Goal: Task Accomplishment & Management: Use online tool/utility

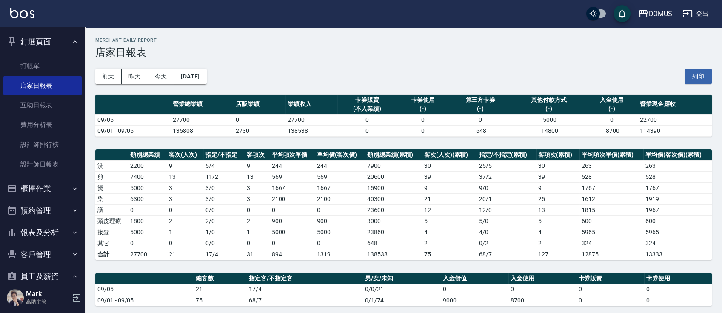
scroll to position [69, 0]
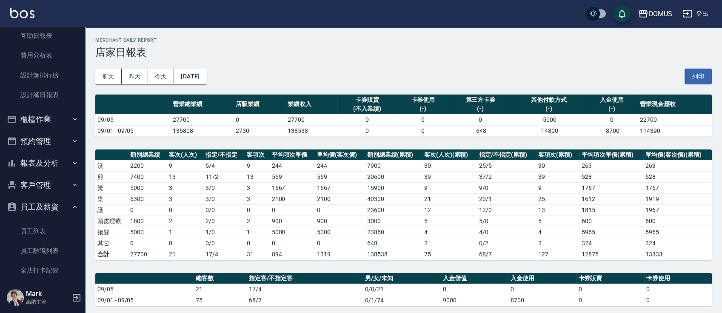
click at [67, 175] on ul "櫃檯作業 打帳單 帳單列表 掛單列表 座位開單 營業儀表板 現金收支登錄 高階收支登錄 材料自購登錄 每日結帳 排班表 現場電腦打卡 掃碼打卡 預約管理 預約…" at bounding box center [42, 290] width 78 height 365
click at [53, 160] on button "報表及分析" at bounding box center [42, 163] width 78 height 22
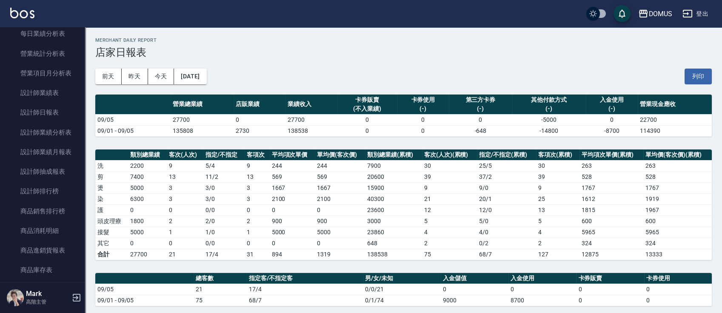
scroll to position [441, 0]
click at [58, 105] on link "設計師日報表" at bounding box center [42, 110] width 78 height 20
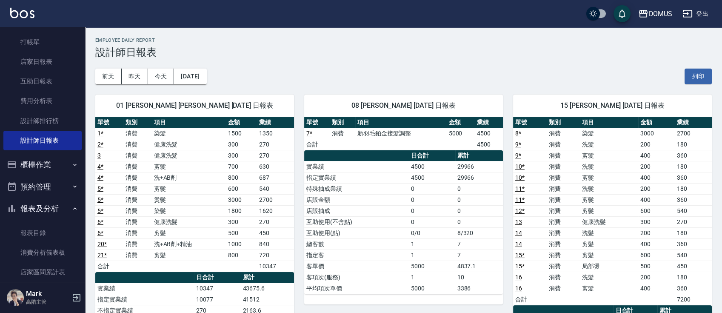
scroll to position [12, 0]
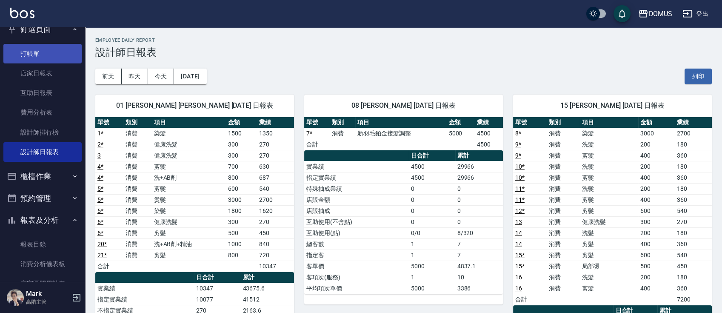
click at [45, 52] on link "打帳單" at bounding box center [42, 54] width 78 height 20
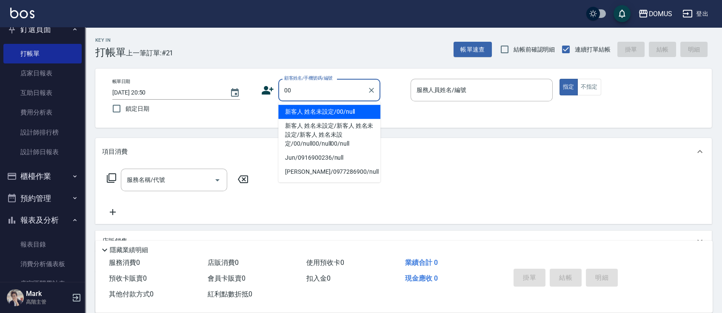
type input "新客人 姓名未設定/00/null"
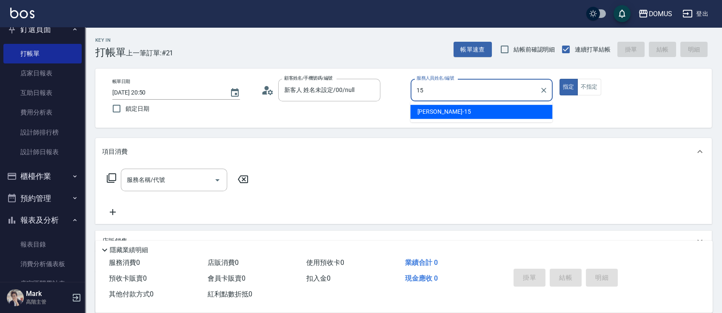
type input "Kyle-15"
type button "true"
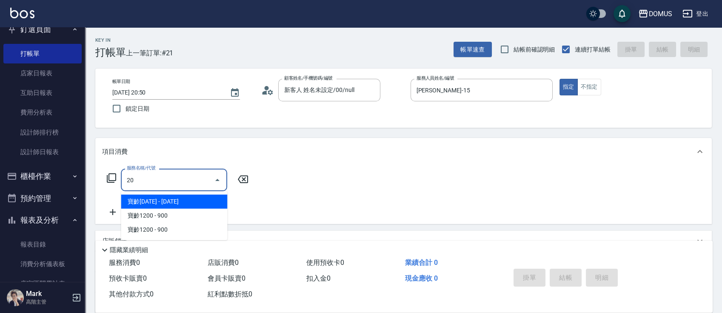
type input "201"
type input "20"
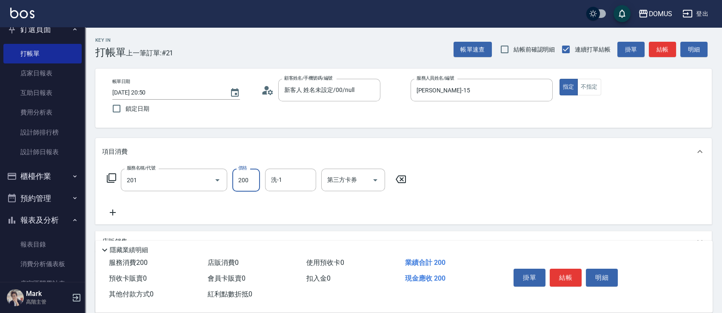
type input "洗髮(201)"
type input "0"
type input "30"
type input "300"
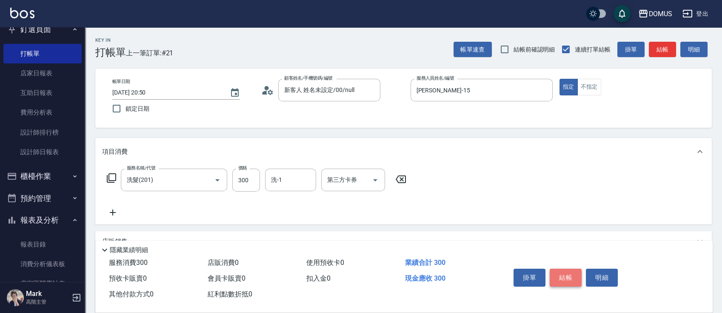
click at [578, 272] on button "結帳" at bounding box center [566, 277] width 32 height 18
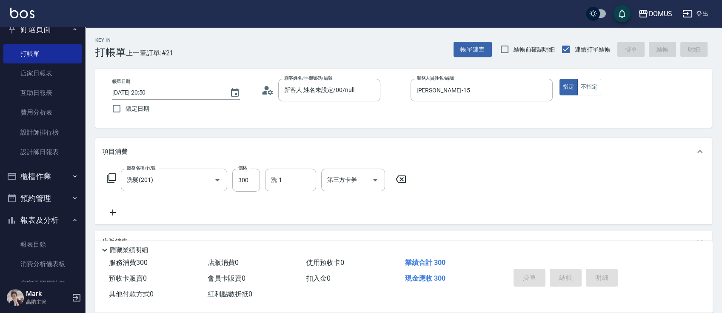
type input "2025/09/05 20:51"
type input "0"
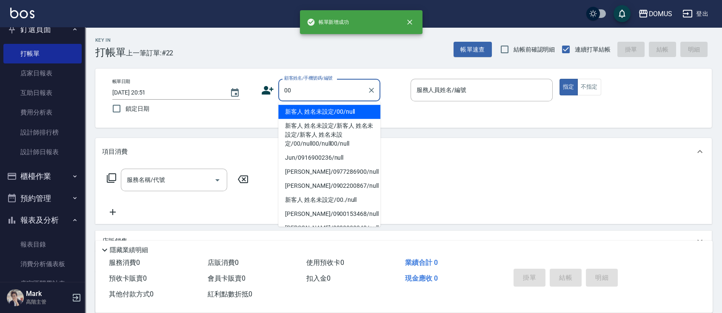
type input "新客人 姓名未設定/00/null"
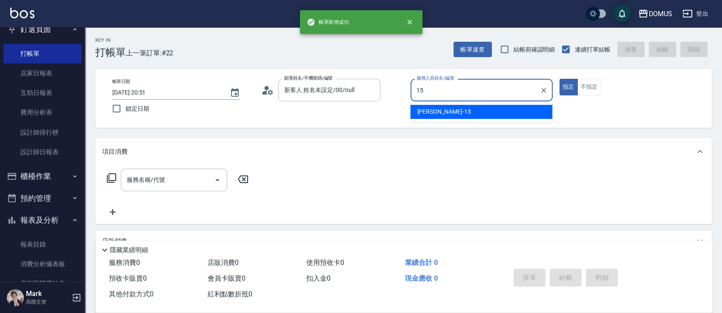
type input "Kyle-15"
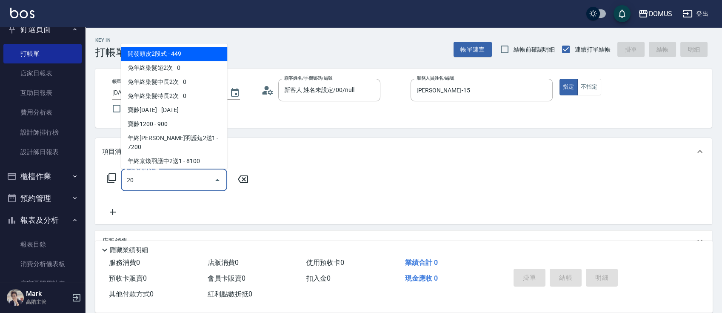
type input "201"
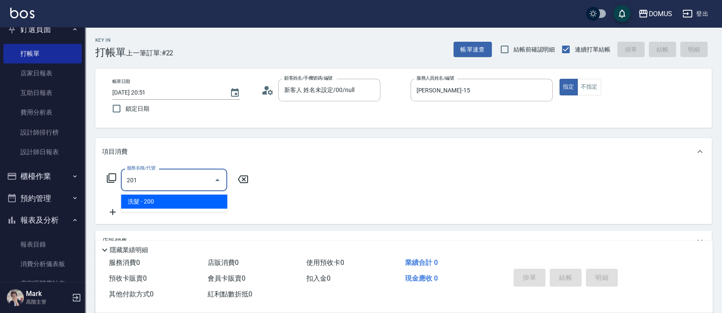
type input "20"
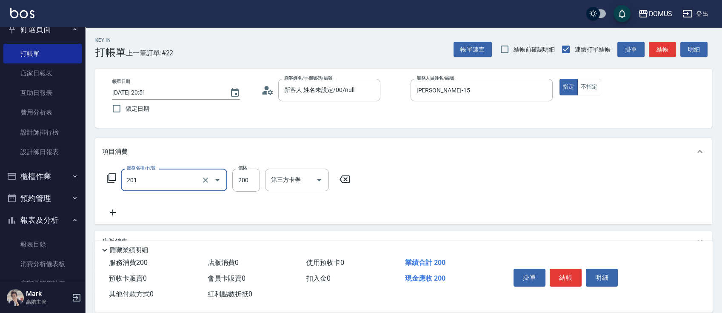
type input "洗髮(201)"
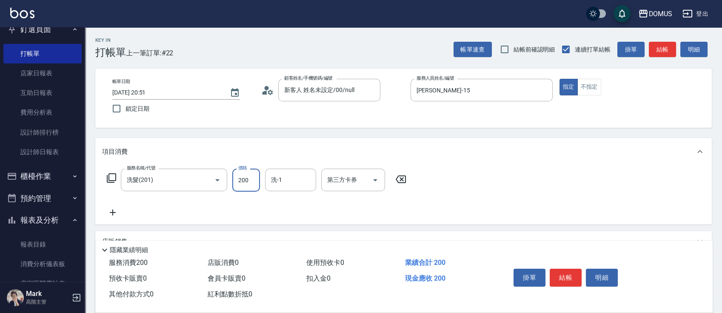
type input "0"
type input "30"
type input "300"
type input "林怡靜-37"
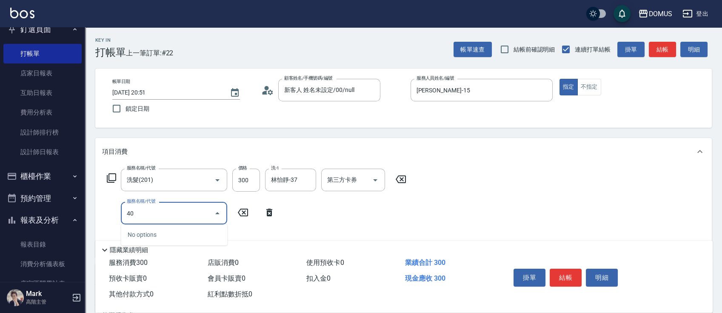
type input "401"
type input "50"
type input "剪髮(401)"
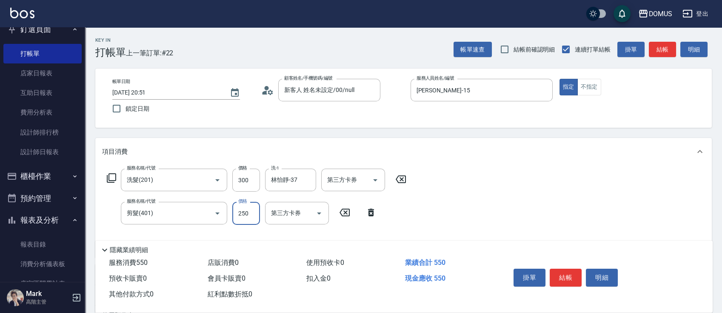
type input "30"
type input "60"
type input "300"
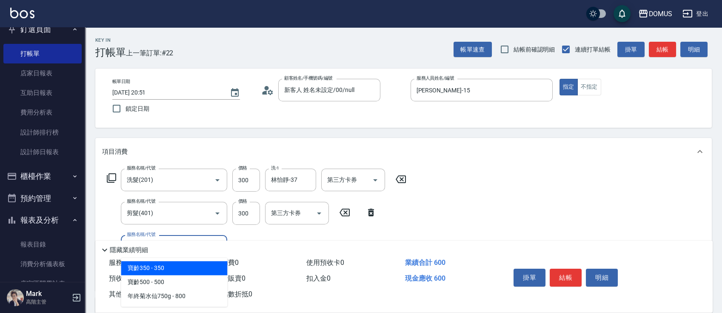
type input "501"
type input "160"
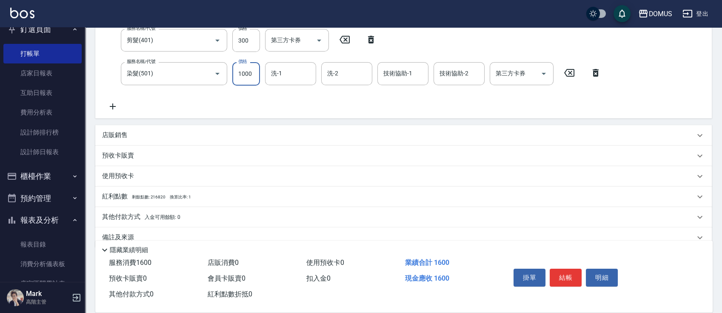
scroll to position [91, 0]
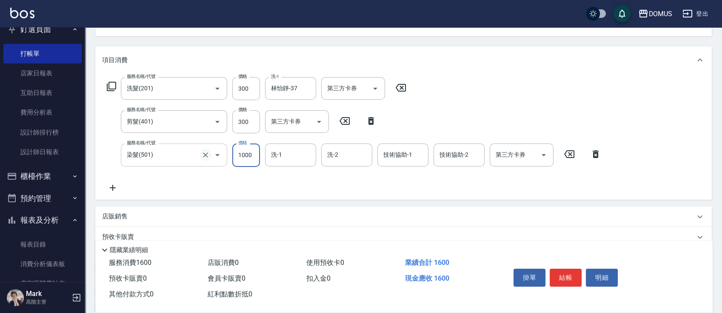
drag, startPoint x: 201, startPoint y: 158, endPoint x: 201, endPoint y: 151, distance: 6.8
click at [201, 152] on button "Clear" at bounding box center [205, 155] width 12 height 12
click at [188, 164] on div "染髮(501) 服務名稱/代號" at bounding box center [174, 154] width 106 height 23
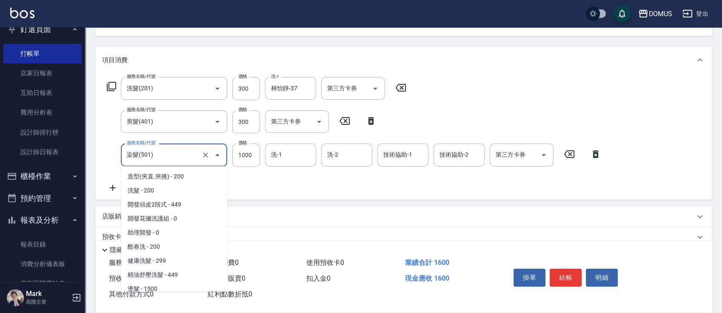
scroll to position [103, 0]
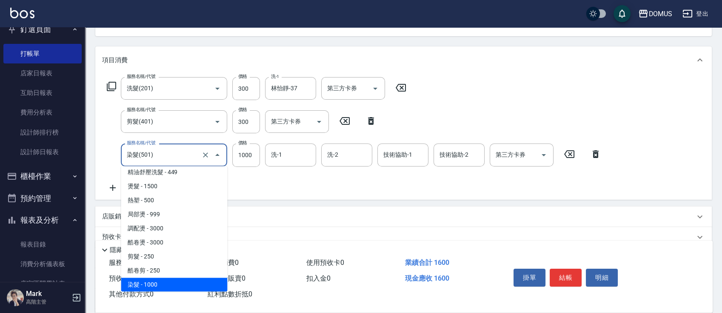
click at [188, 164] on div "染髮(501) 服務名稱/代號" at bounding box center [174, 154] width 106 height 23
type input "3"
type input "60"
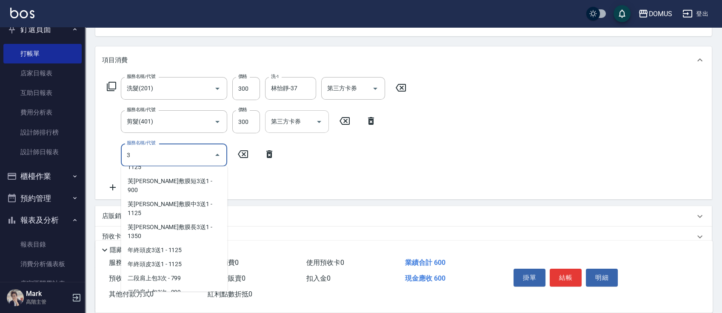
scroll to position [3, 0]
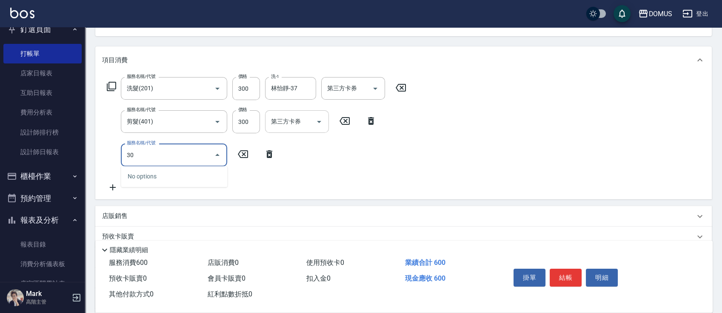
type input "301"
type input "210"
type input "燙髮(301)"
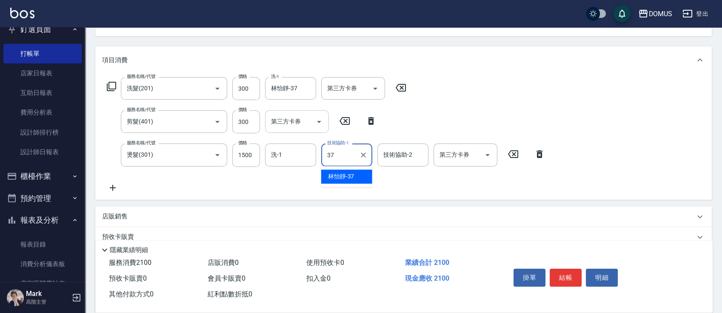
type input "林怡靜-37"
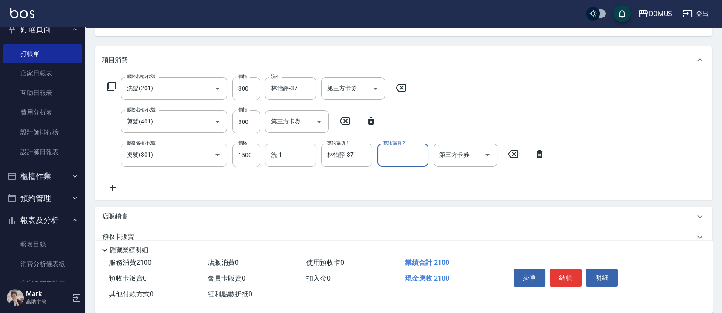
scroll to position [0, 0]
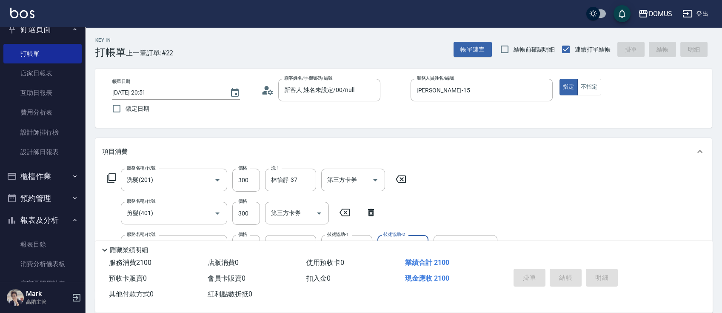
type input "0"
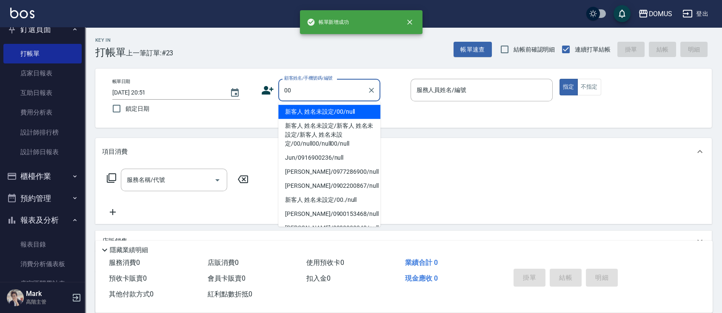
type input "新客人 姓名未設定/00/null"
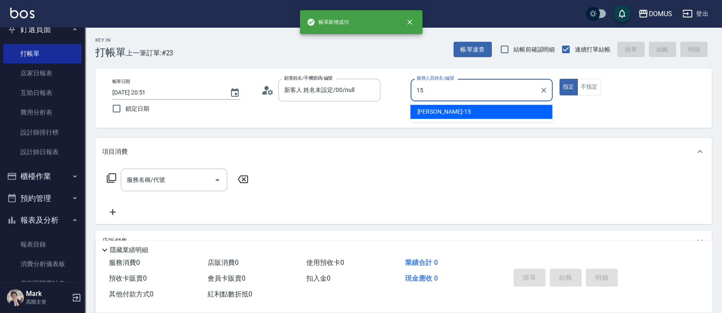
type input "Kyle-15"
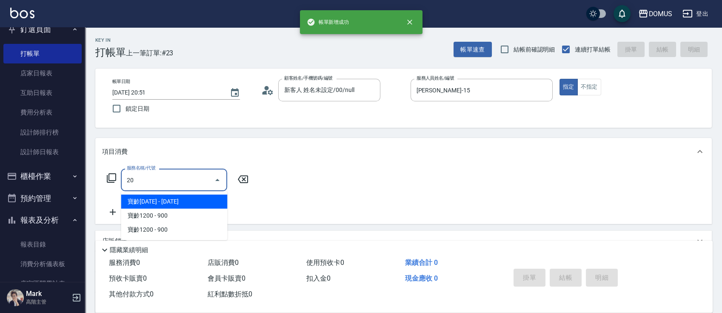
type input "201"
type input "20"
type input "洗髮(201)"
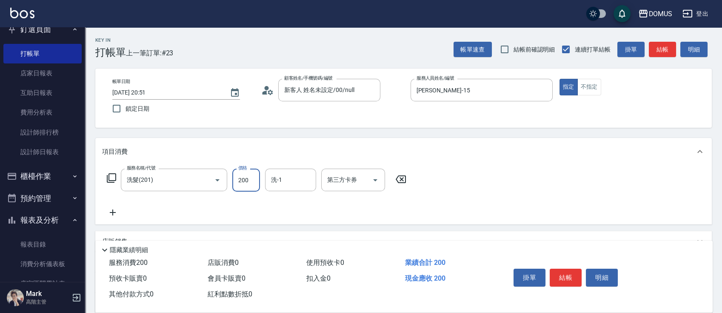
type input "0"
type input "30"
type input "300"
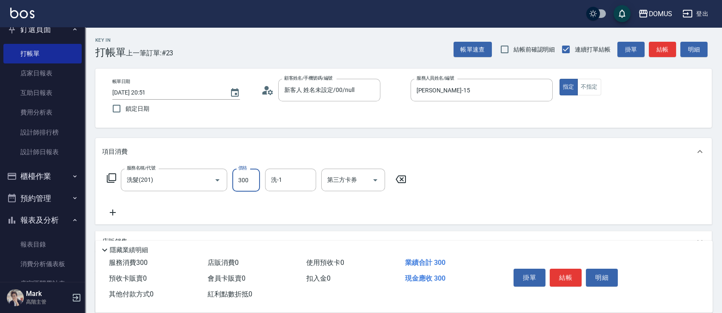
type input "3003"
type input "30"
type input "300"
type input "林怡靜-37"
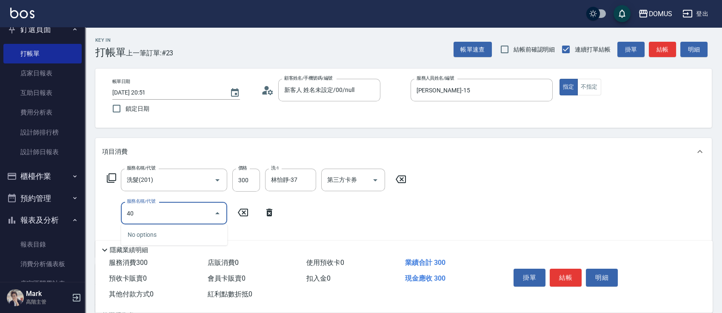
type input "401"
type input "50"
type input "剪髮(401)"
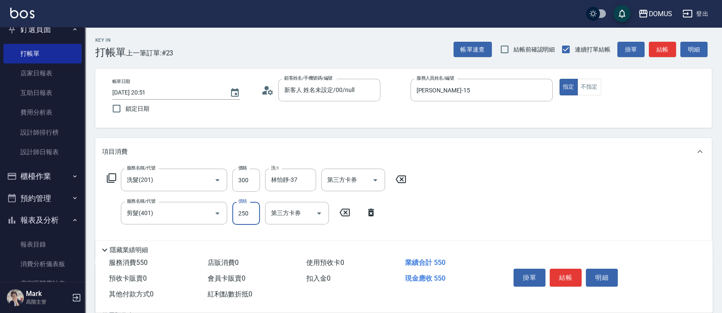
type input "30"
type input "60"
type input "300"
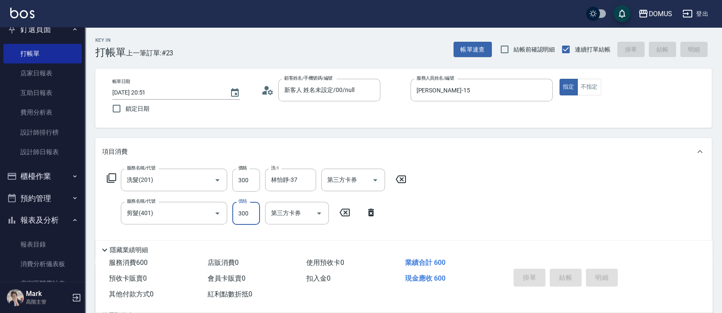
type input "0"
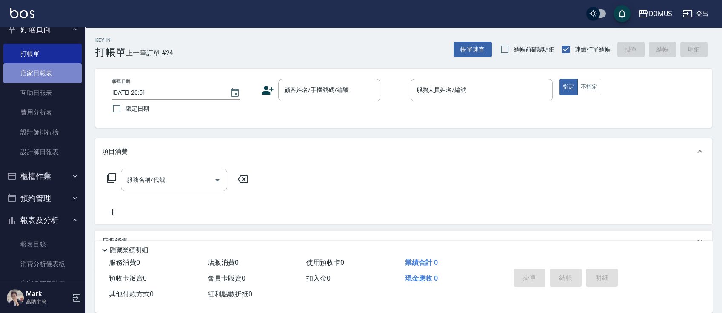
click at [51, 80] on link "店家日報表" at bounding box center [42, 73] width 78 height 20
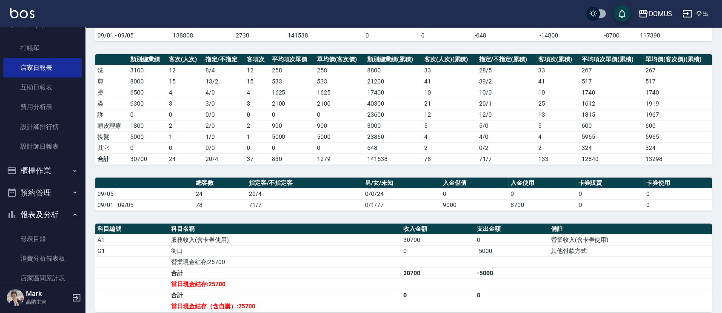
scroll to position [2, 0]
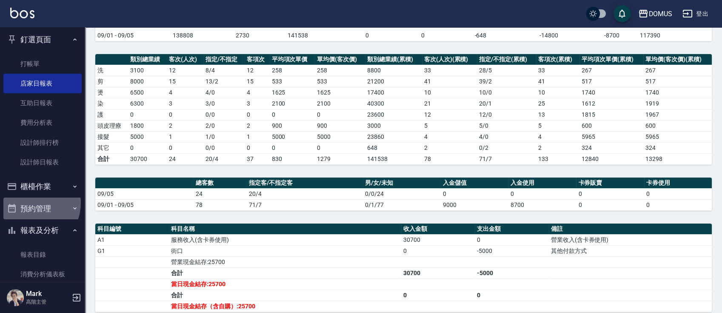
click at [31, 202] on button "預約管理" at bounding box center [42, 208] width 78 height 22
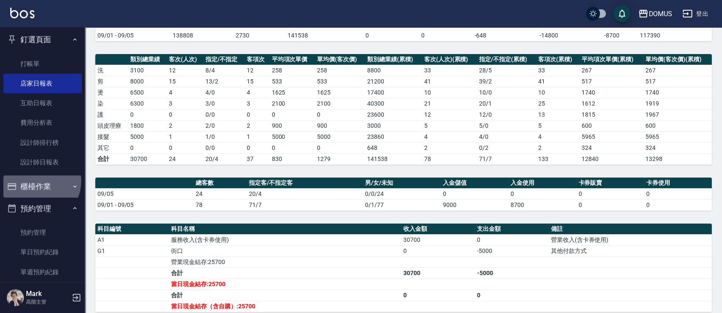
click at [37, 181] on button "櫃檯作業" at bounding box center [42, 186] width 78 height 22
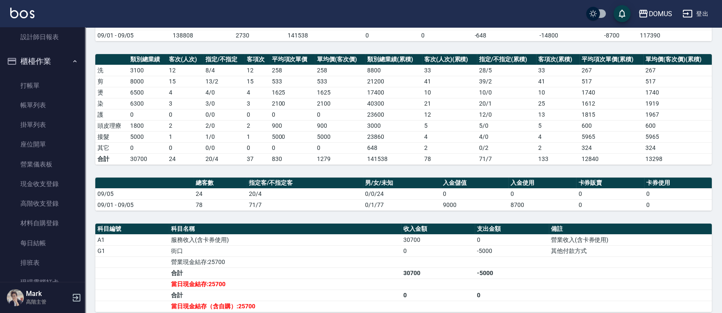
scroll to position [137, 0]
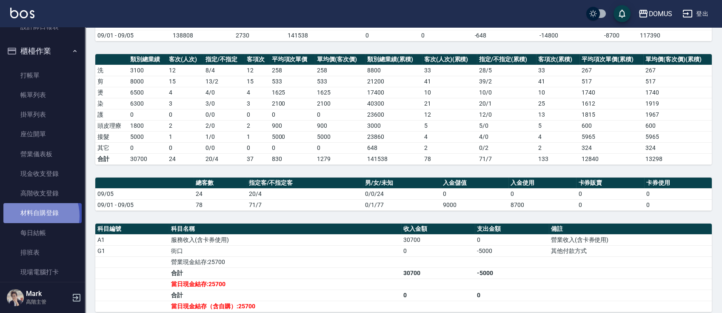
click at [30, 216] on link "材料自購登錄" at bounding box center [42, 213] width 78 height 20
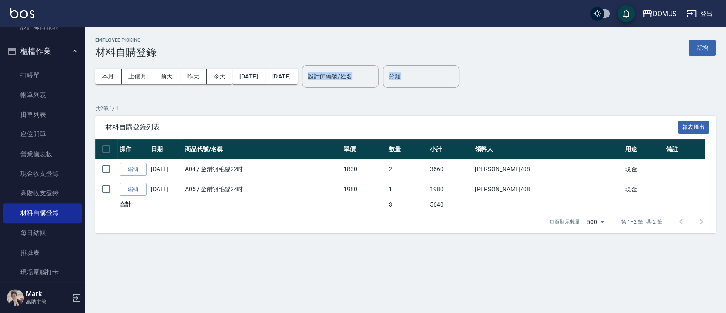
click at [708, 56] on div "Employee Picking 材料自購登錄 新增 本月 上個月 前天 昨天 今天 2025/09/01 2025/09/05 設計師編號/姓名 設計師編號…" at bounding box center [405, 135] width 641 height 216
click at [686, 48] on div "Employee Picking 材料自購登錄 新增" at bounding box center [405, 47] width 621 height 21
click at [694, 45] on button "新增" at bounding box center [702, 48] width 27 height 16
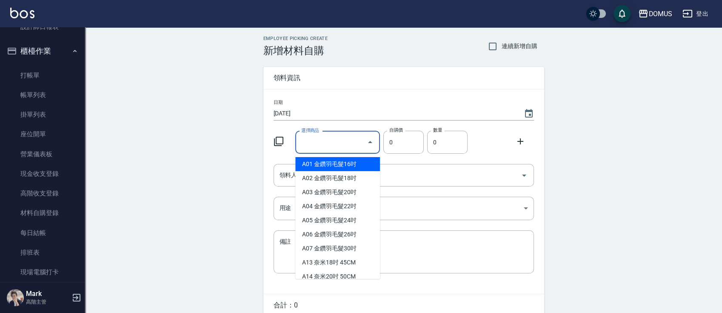
drag, startPoint x: 335, startPoint y: 139, endPoint x: 305, endPoint y: 140, distance: 29.8
click at [335, 139] on input "選擇商品" at bounding box center [331, 142] width 64 height 15
type input "鉑"
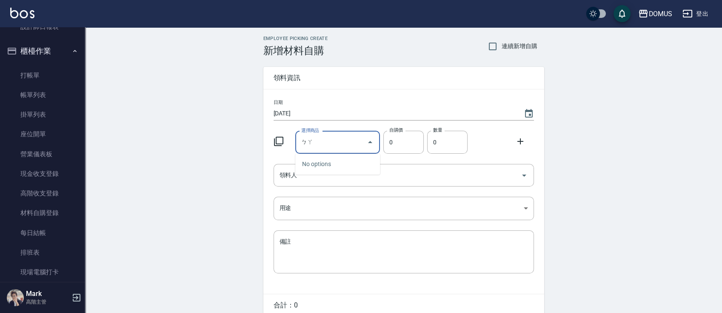
type input "拔"
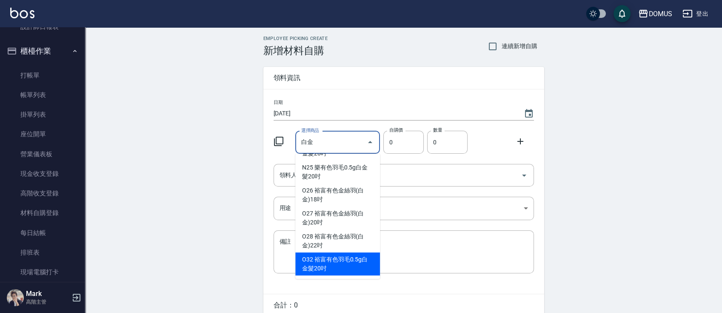
scroll to position [3, 0]
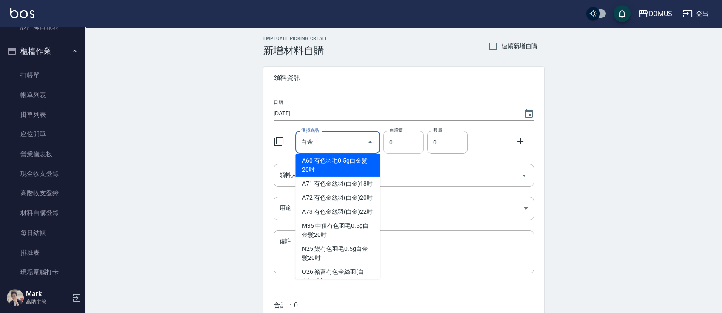
type input "白"
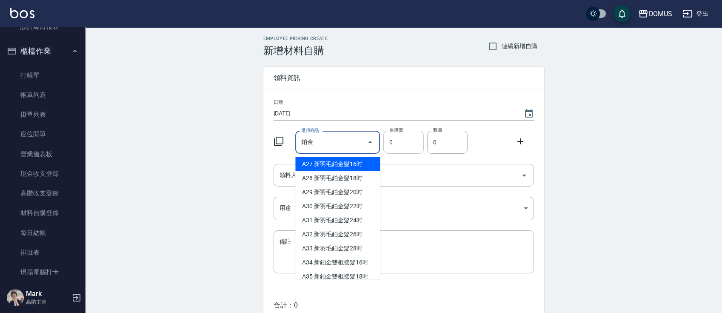
type input "鉑"
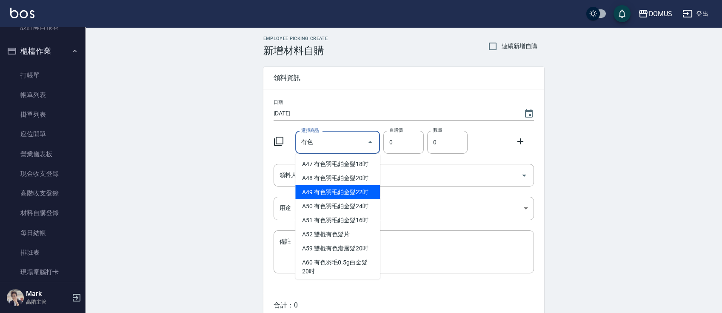
click at [356, 196] on li "A49 有色羽毛鉑金髮22吋" at bounding box center [337, 192] width 85 height 14
type input "有色羽毛鉑金髮22吋"
type input "2530"
type input "1"
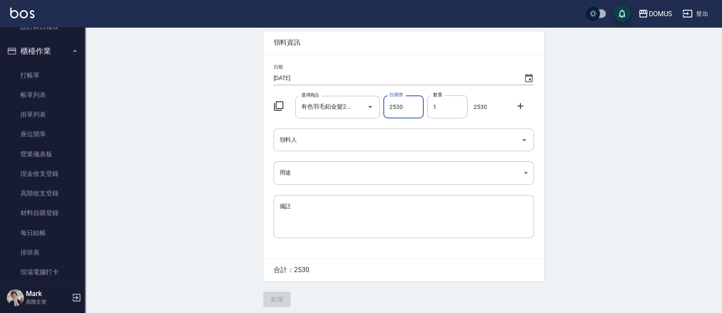
scroll to position [38, 0]
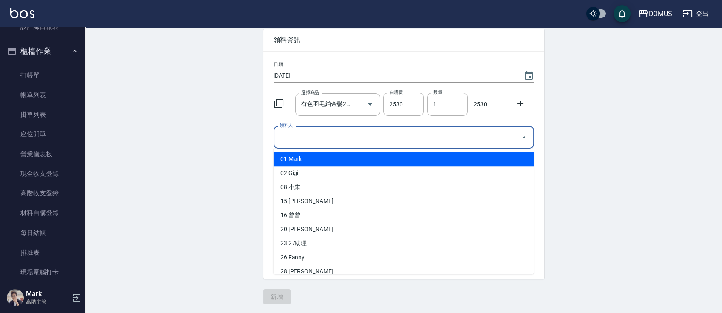
click at [373, 132] on input "領料人" at bounding box center [397, 137] width 240 height 15
type input "08 小朱"
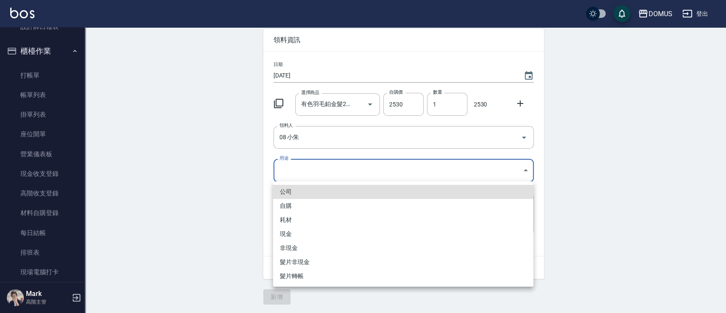
click at [339, 175] on body "DOMUS 登出 釘選頁面 打帳單 店家日報表 互助日報表 費用分析表 設計師排行榜 設計師日報表 櫃檯作業 打帳單 帳單列表 掛單列表 座位開單 營業儀表板…" at bounding box center [363, 137] width 726 height 350
click at [316, 232] on li "現金" at bounding box center [403, 234] width 260 height 14
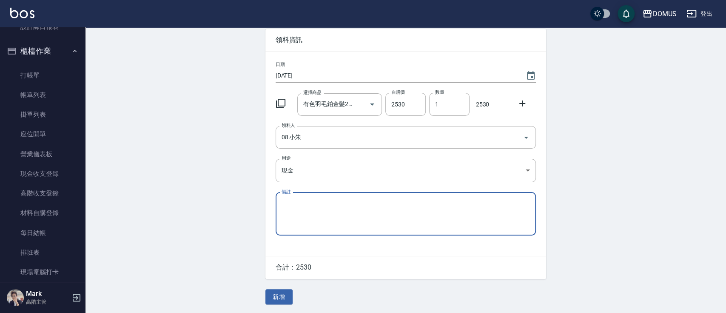
type input "現金"
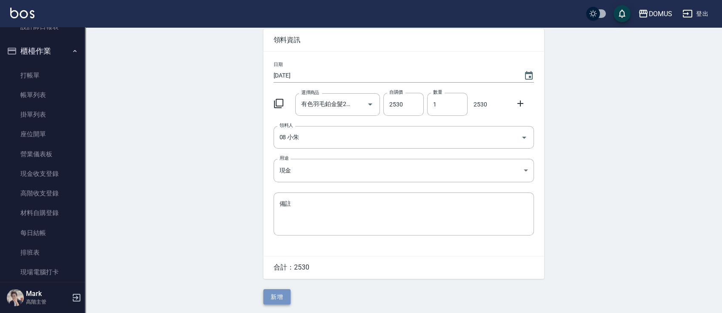
click at [273, 294] on button "新增" at bounding box center [276, 297] width 27 height 16
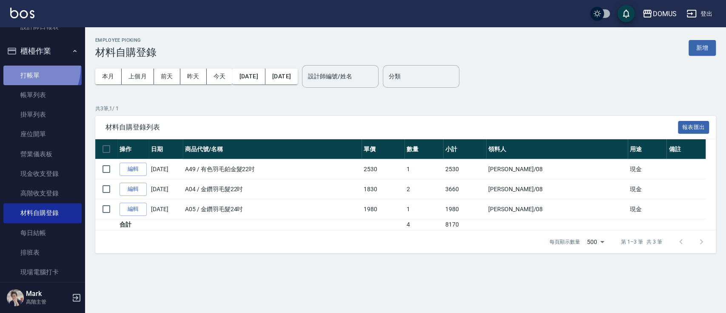
click at [22, 66] on link "打帳單" at bounding box center [42, 75] width 78 height 20
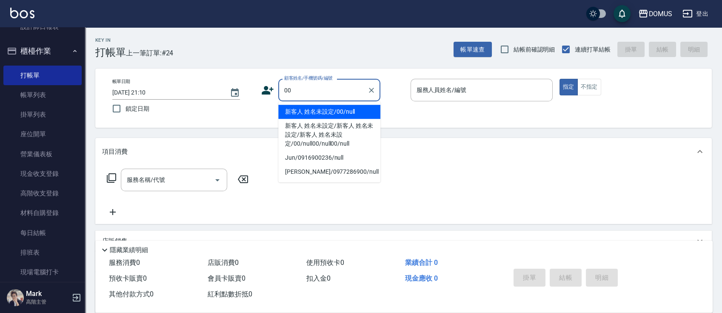
type input "新客人 姓名未設定/00/null"
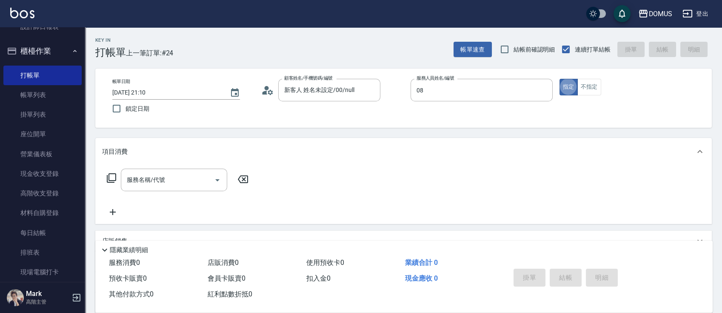
type input "小朱-08"
type button "true"
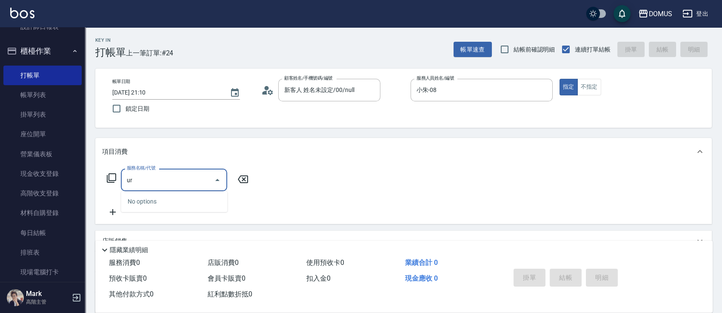
type input "u"
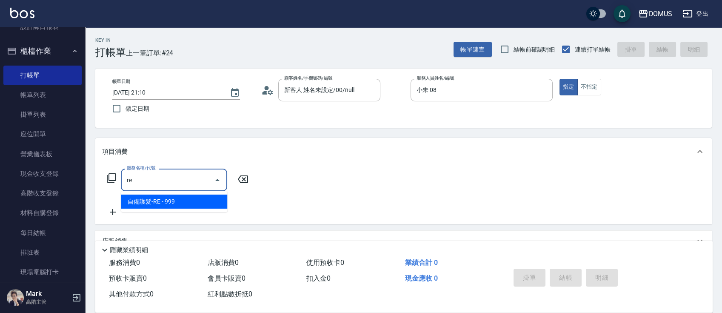
type input "r"
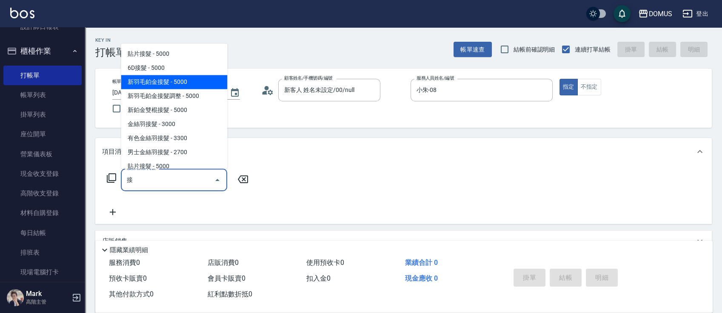
type input "新羽毛鉑金接髮(703)"
type input "500"
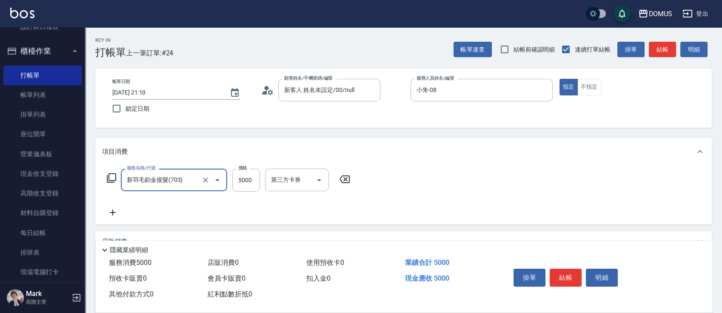
type input "新羽毛鉑金接髮(703)"
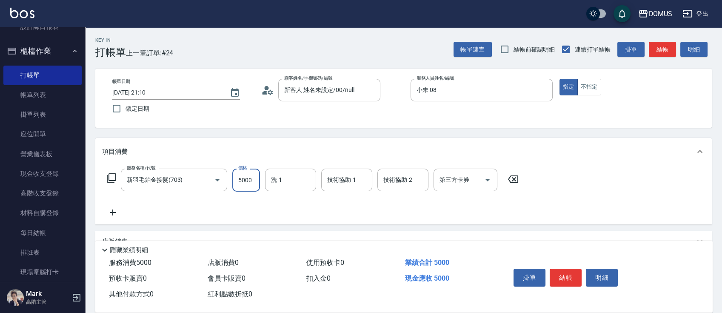
type input "0"
type input "84"
type input "80"
type input "847"
type input "840"
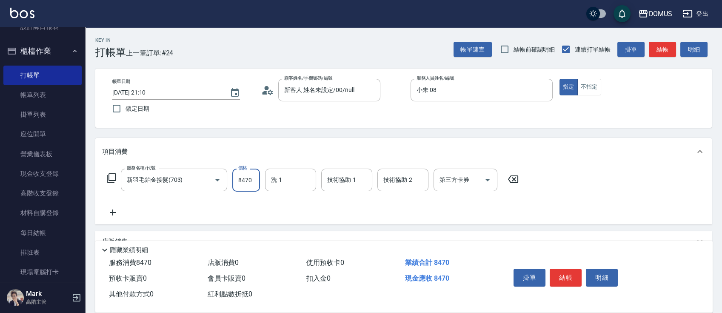
type input "8470"
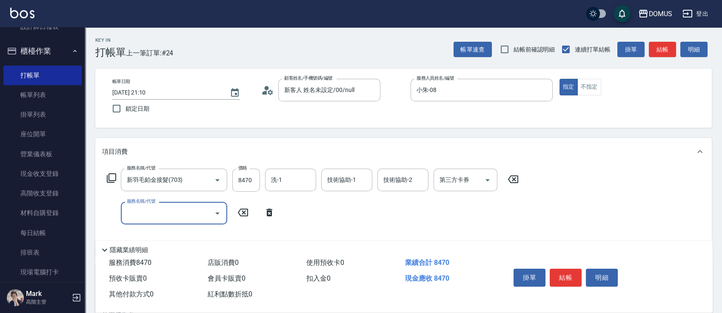
type input "3"
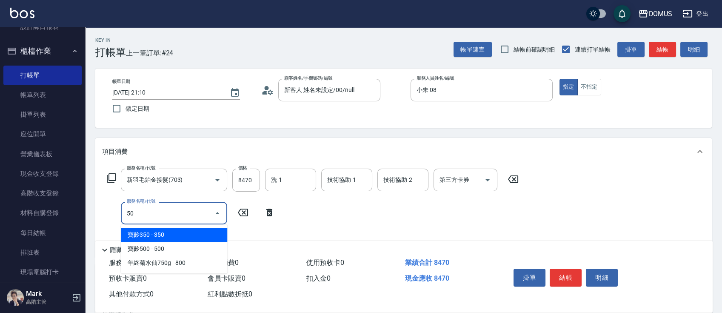
type input "501"
type input "940"
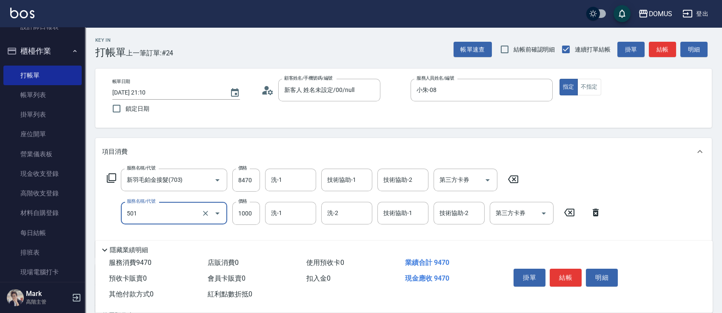
type input "染髮(501)"
type input "840"
type input "0"
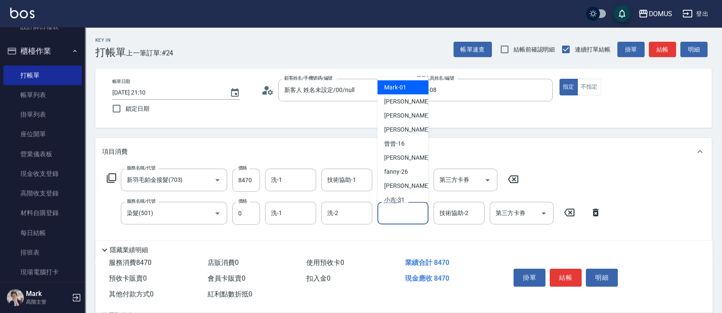
scroll to position [88, 0]
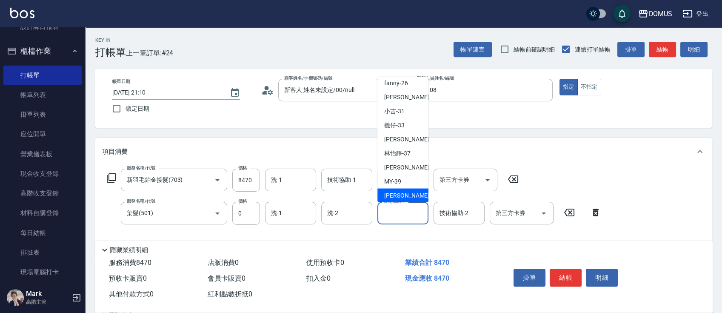
type input "陳奕郝-40"
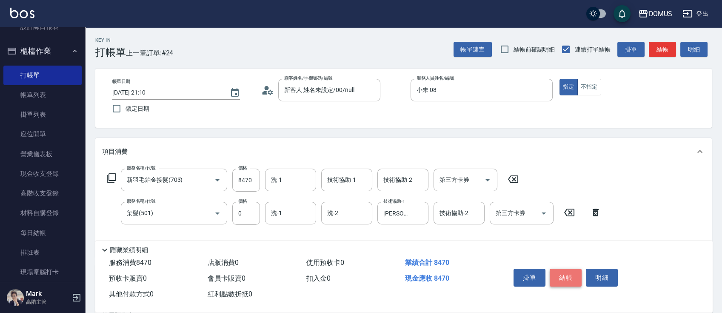
click at [558, 276] on button "結帳" at bounding box center [566, 277] width 32 height 18
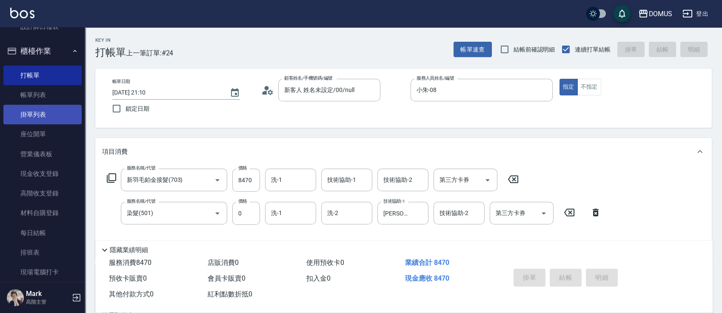
type input "2025/09/05 21:11"
type input "0"
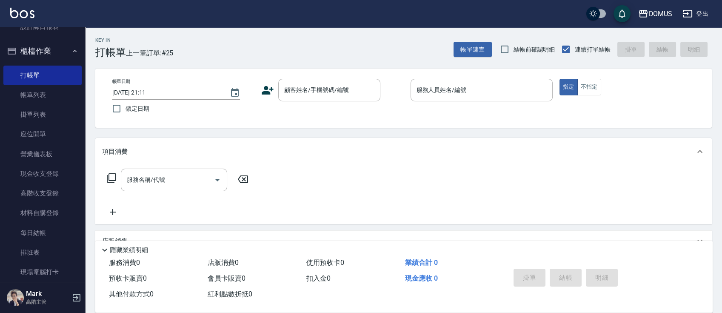
click at [79, 57] on nav "釘選頁面 打帳單 店家日報表 互助日報表 費用分析表 設計師排行榜 設計師日報表 櫃檯作業 打帳單 帳單列表 掛單列表 座位開單 營業儀表板 現金收支登錄 高…" at bounding box center [42, 154] width 85 height 254
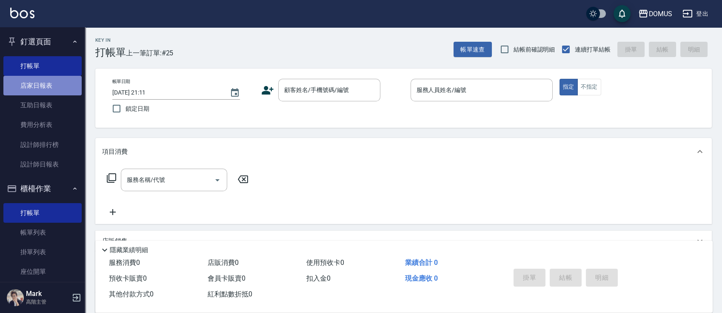
click at [58, 85] on link "店家日報表" at bounding box center [42, 86] width 78 height 20
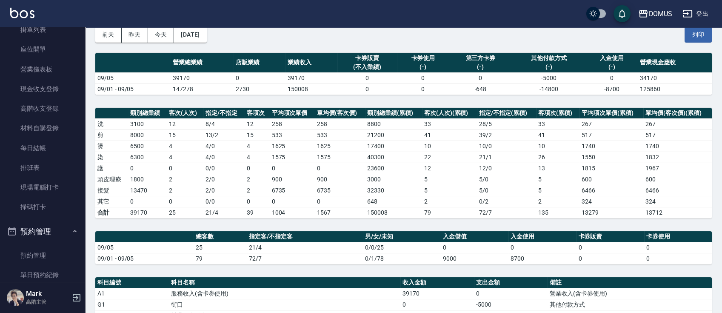
scroll to position [31, 0]
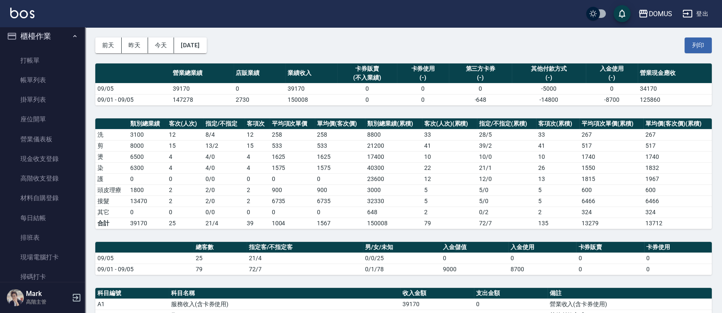
scroll to position [0, 0]
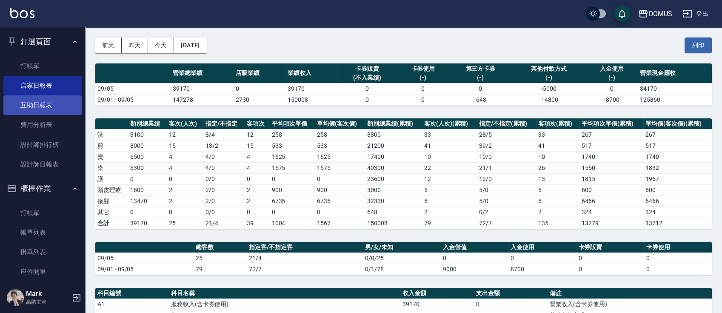
click at [65, 104] on link "互助日報表" at bounding box center [42, 105] width 78 height 20
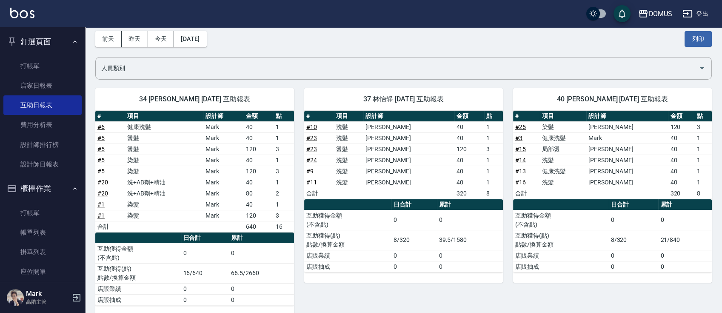
scroll to position [43, 0]
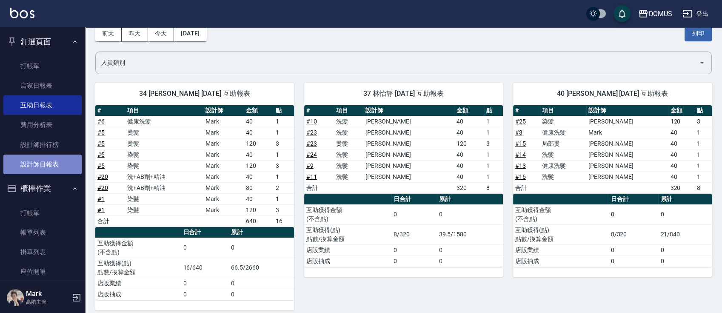
click at [45, 165] on link "設計師日報表" at bounding box center [42, 164] width 78 height 20
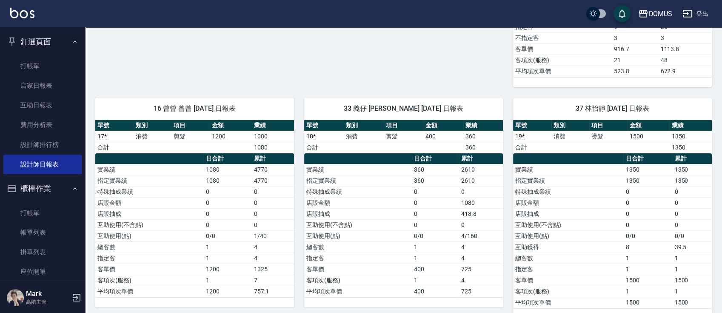
scroll to position [473, 0]
